Goal: Task Accomplishment & Management: Manage account settings

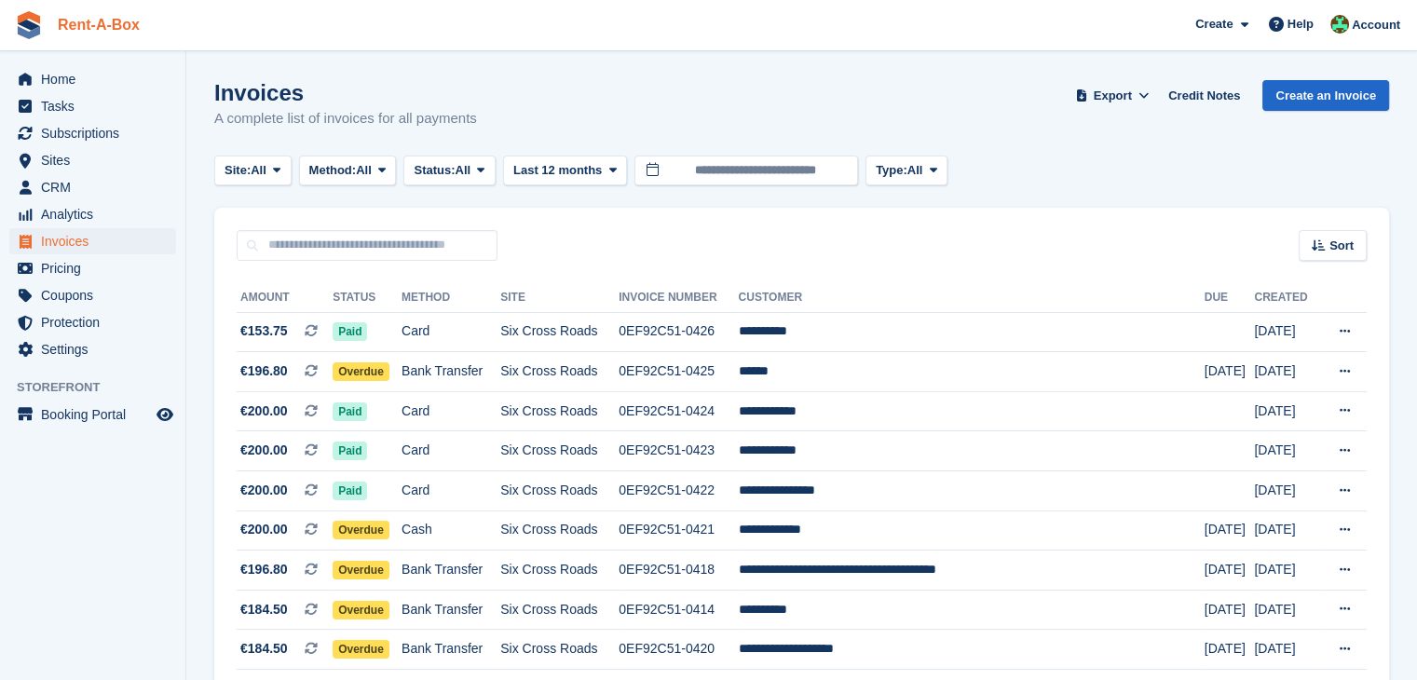
click at [75, 27] on link "Rent-A-Box" at bounding box center [98, 24] width 97 height 31
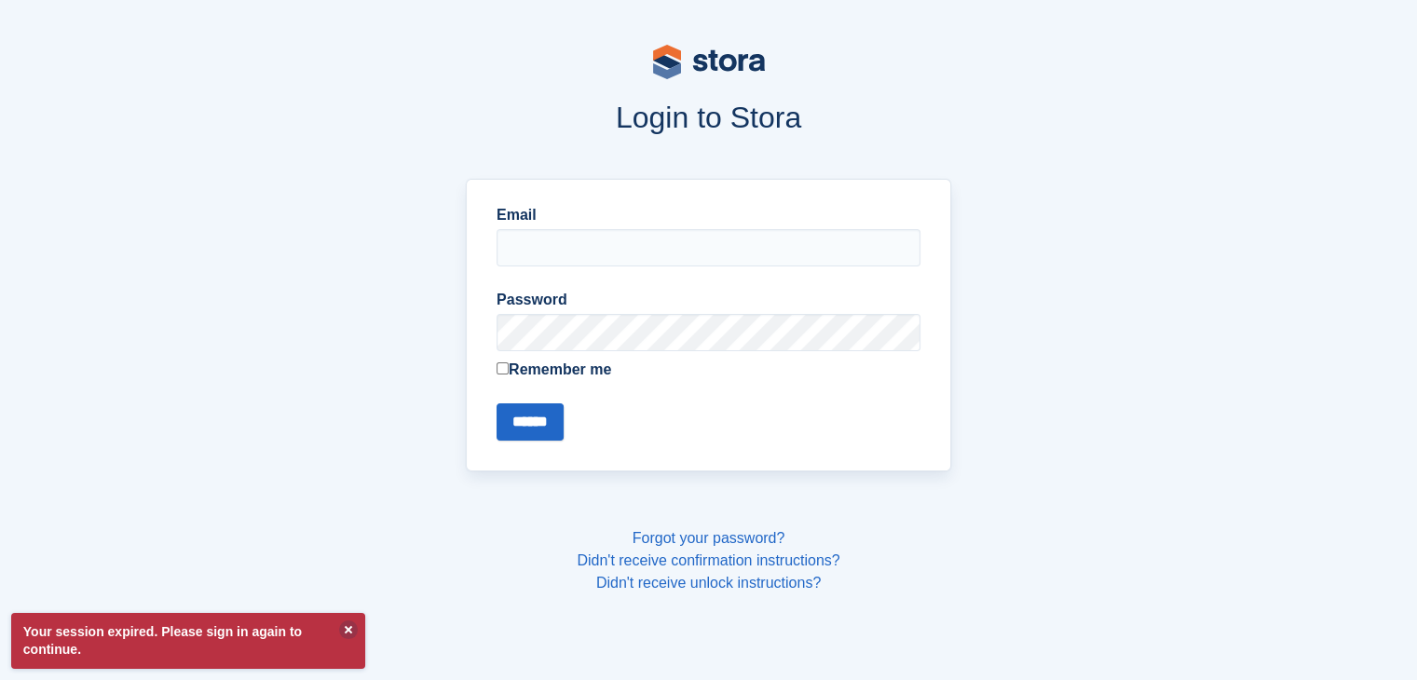
type input "**********"
click at [540, 418] on input "******" at bounding box center [529, 421] width 67 height 37
